Goal: Task Accomplishment & Management: Use online tool/utility

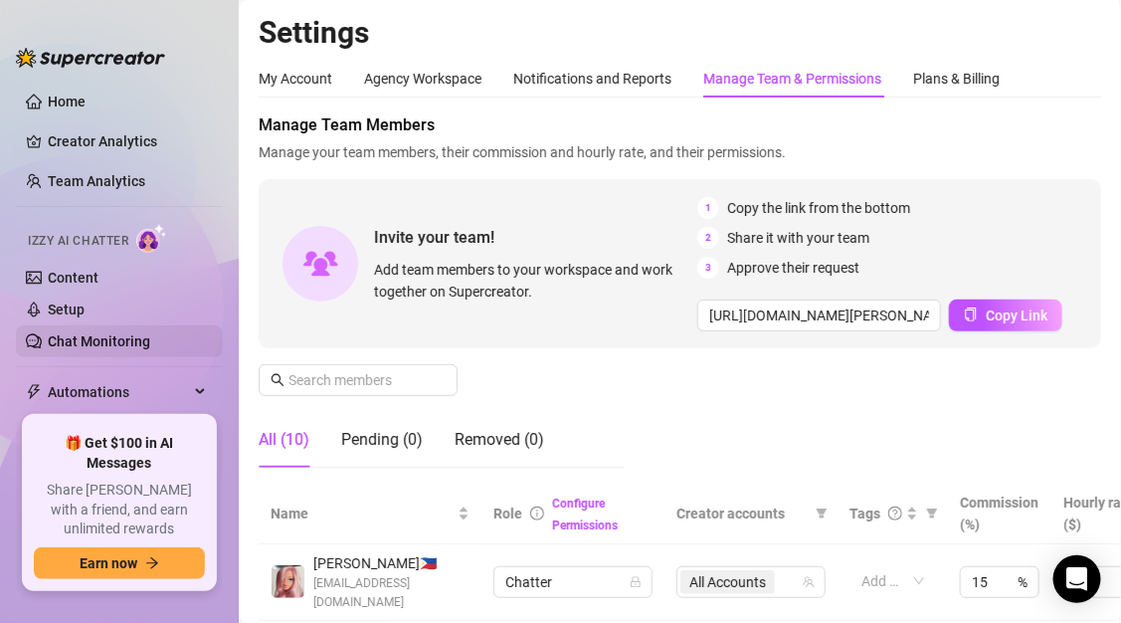
click at [61, 333] on link "Chat Monitoring" at bounding box center [99, 341] width 102 height 16
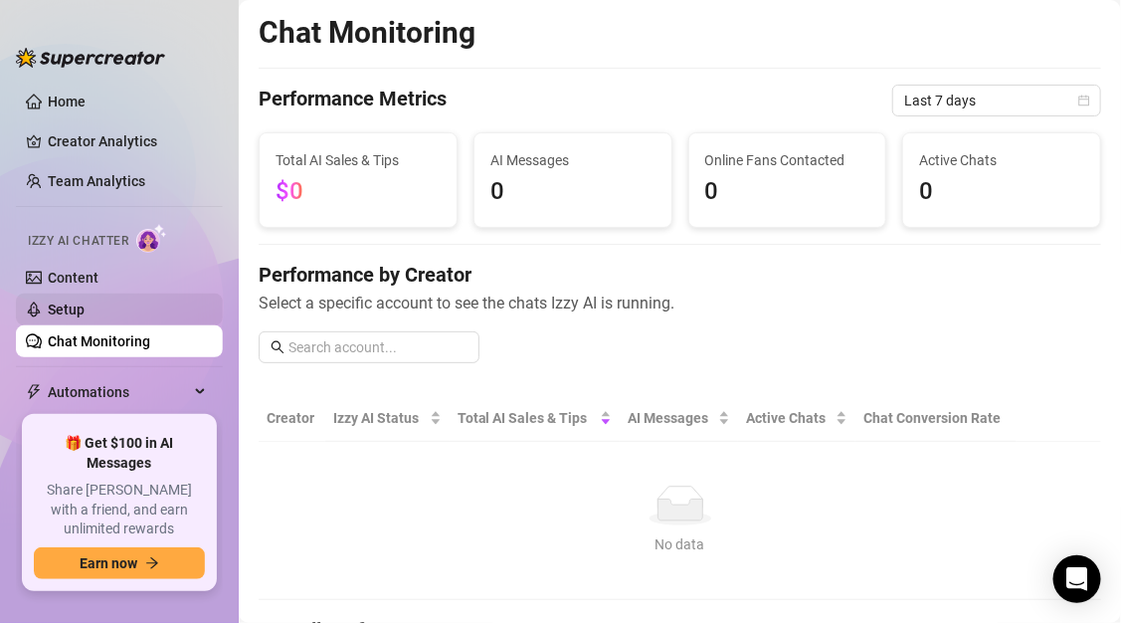
click at [85, 301] on link "Setup" at bounding box center [66, 309] width 37 height 16
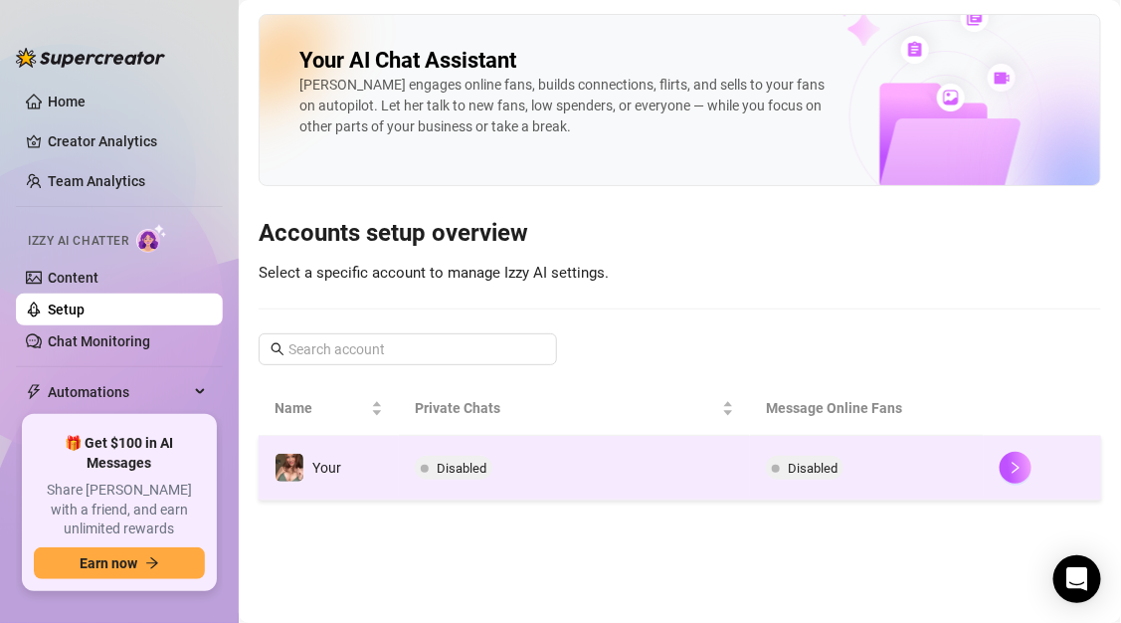
click at [432, 461] on span "Disabled" at bounding box center [454, 468] width 78 height 24
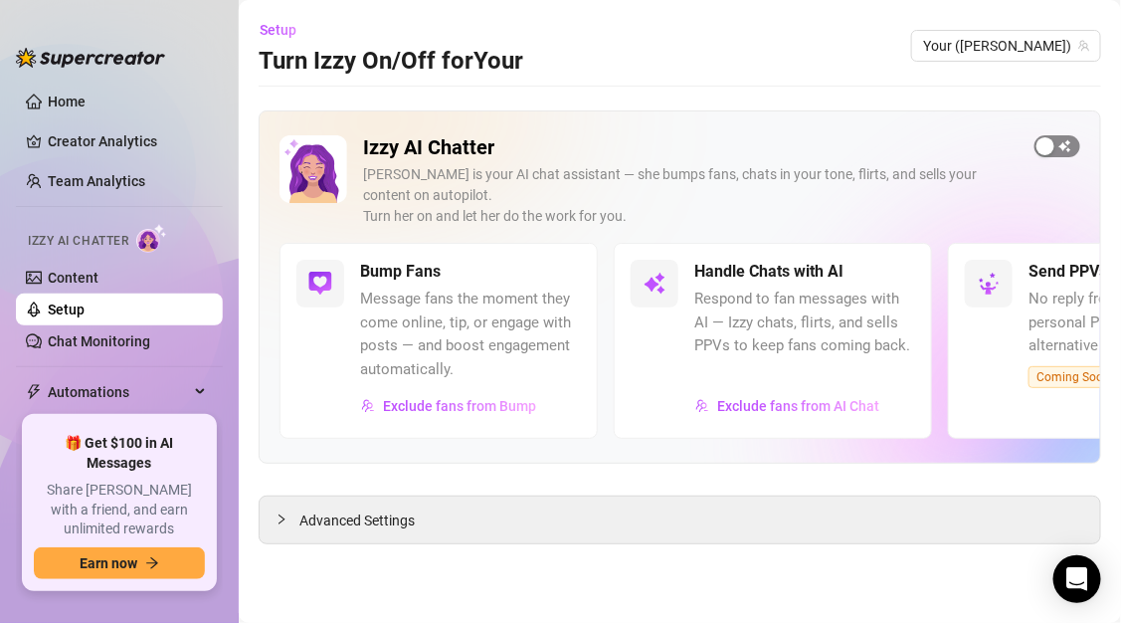
click at [1046, 150] on div "button" at bounding box center [1045, 146] width 18 height 18
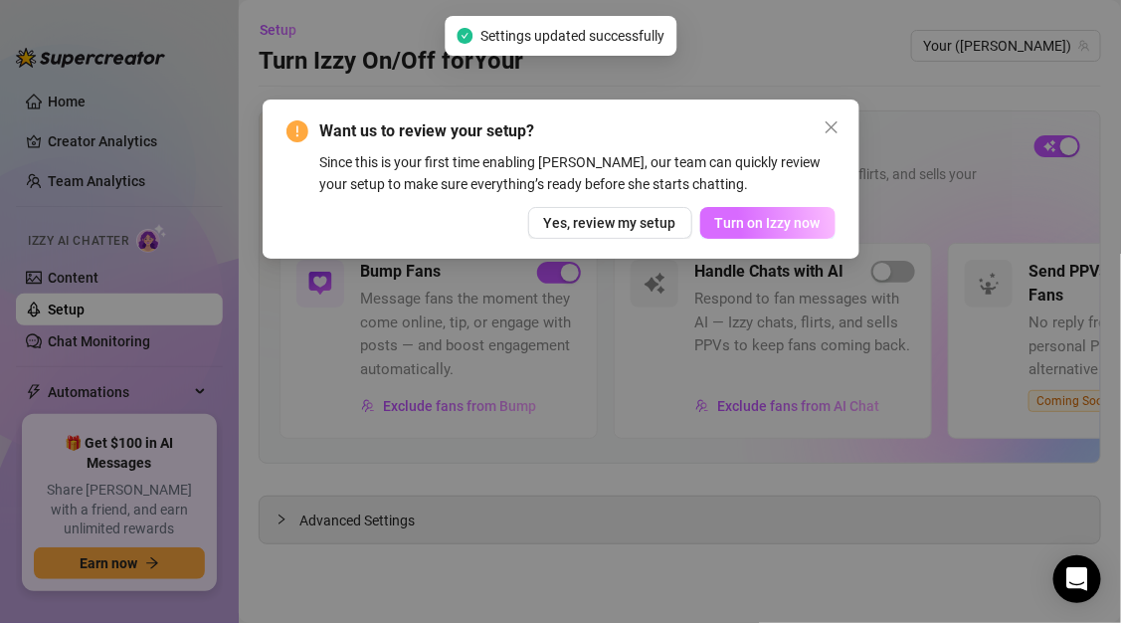
click at [725, 213] on button "Turn on Izzy now" at bounding box center [767, 223] width 135 height 32
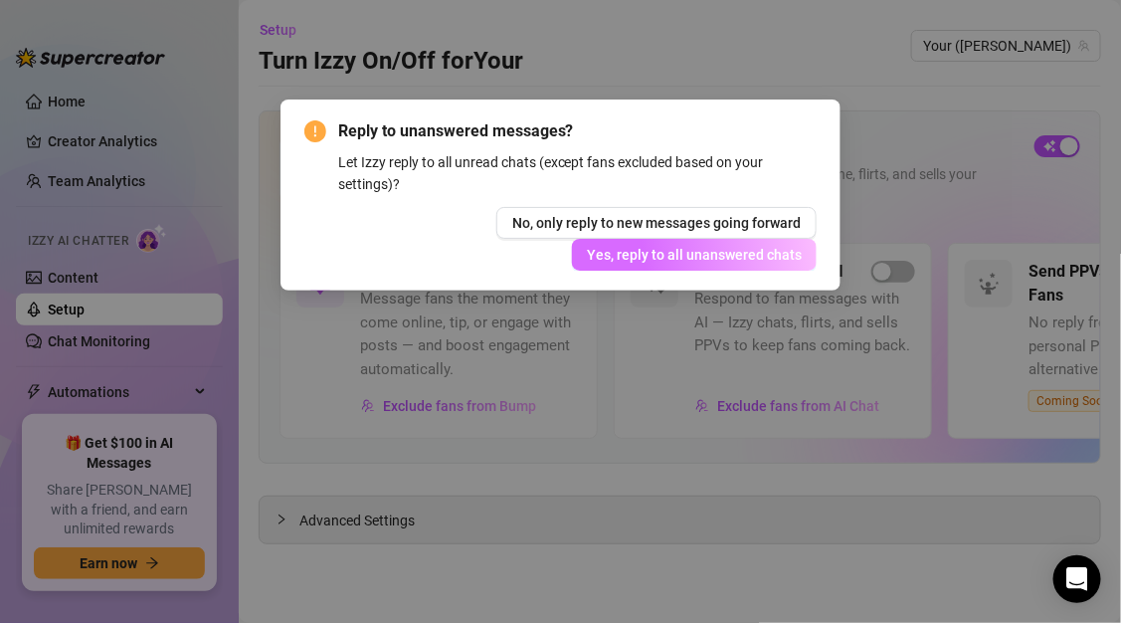
click at [723, 259] on span "Yes, reply to all unanswered chats" at bounding box center [694, 255] width 215 height 16
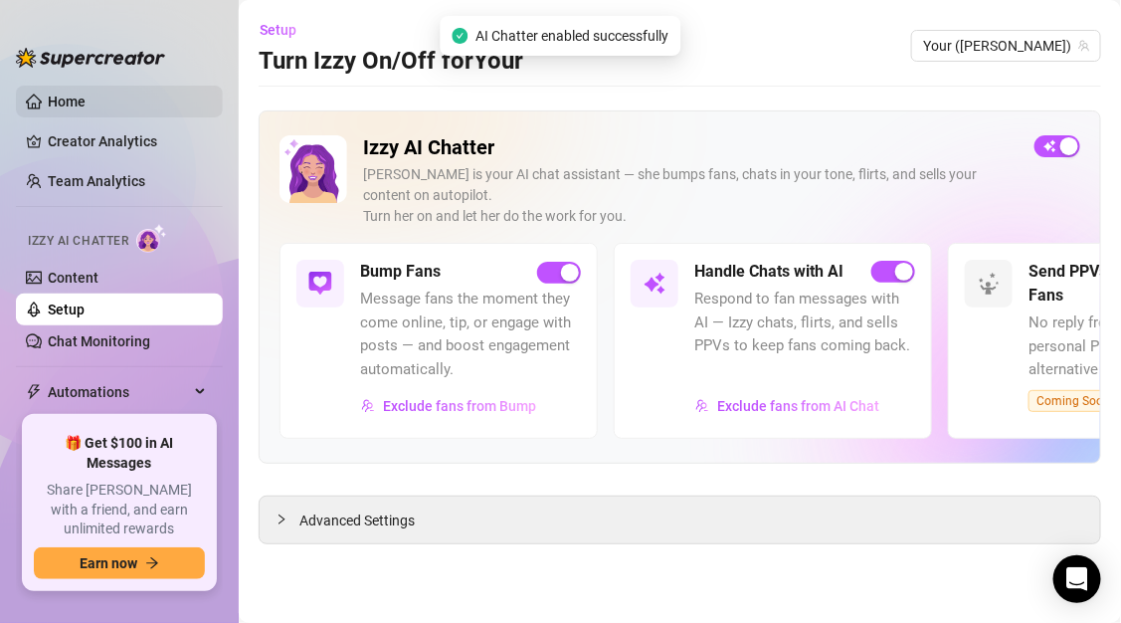
click at [86, 109] on link "Home" at bounding box center [67, 101] width 38 height 16
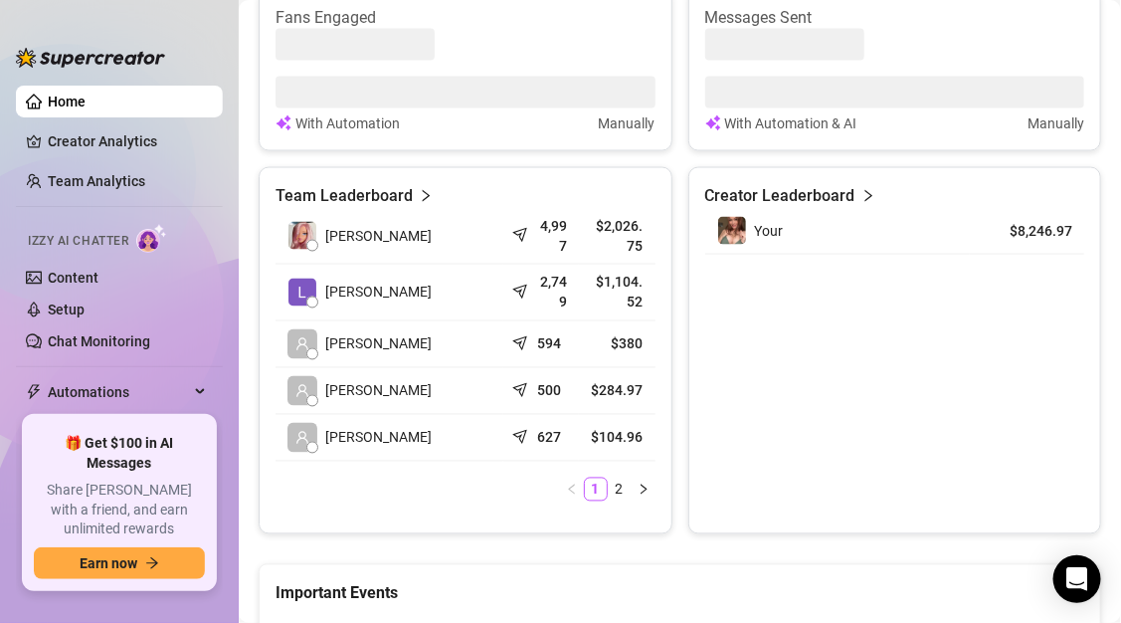
scroll to position [846, 0]
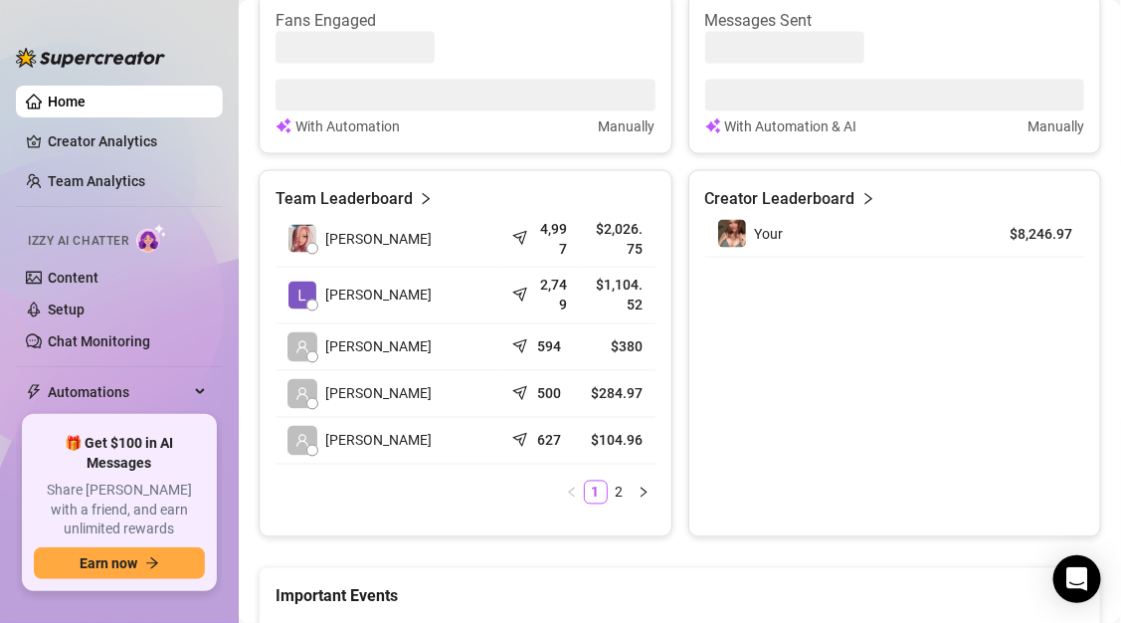
click at [419, 197] on icon "right" at bounding box center [426, 199] width 14 height 14
